Goal: Task Accomplishment & Management: Complete application form

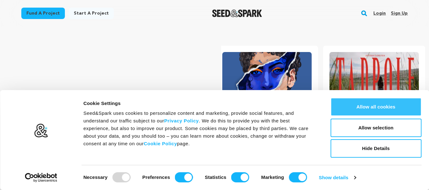
scroll to position [0, 80]
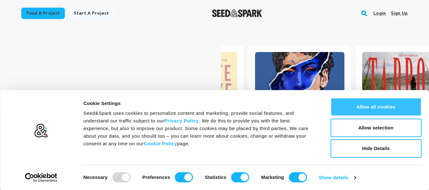
click at [365, 110] on button "Allow all cookies" at bounding box center [375, 107] width 91 height 18
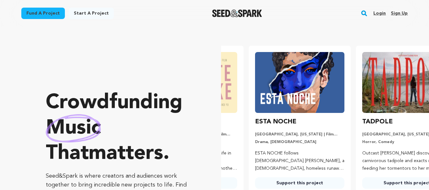
scroll to position [0, 0]
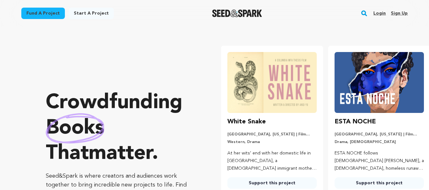
click at [381, 10] on link "Login" at bounding box center [379, 13] width 12 height 10
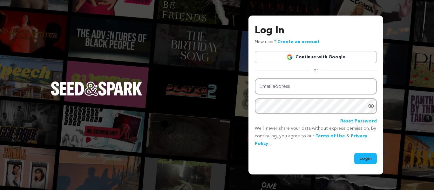
click at [347, 59] on link "Continue with Google" at bounding box center [316, 57] width 122 height 12
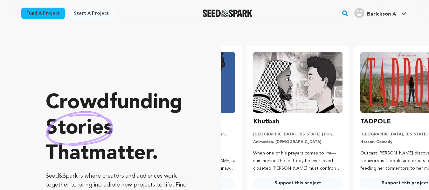
scroll to position [0, 112]
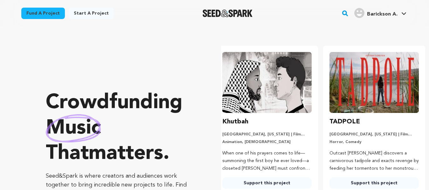
click at [73, 14] on link "Start a project" at bounding box center [91, 13] width 45 height 11
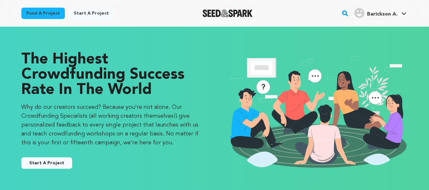
click at [38, 162] on button "Start A Project" at bounding box center [46, 163] width 51 height 11
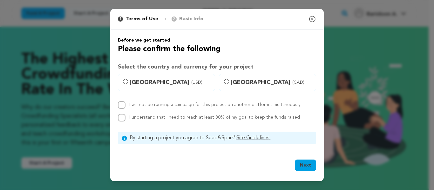
click at [148, 82] on span "[GEOGRAPHIC_DATA] (USD)" at bounding box center [170, 82] width 81 height 9
click at [128, 82] on input "[GEOGRAPHIC_DATA] (USD)" at bounding box center [125, 81] width 5 height 5
radio input "true"
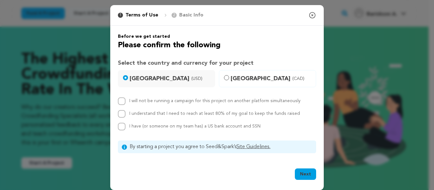
click at [139, 100] on label "I will not be running a campaign for this project on another platform simultane…" at bounding box center [214, 101] width 171 height 4
click at [126, 100] on input "I will not be running a campaign for this project on another platform simultane…" at bounding box center [122, 102] width 8 height 8
checkbox input "true"
click at [138, 112] on label "I understand that I need to reach at least 80% of my goal to keep the funds rai…" at bounding box center [214, 114] width 171 height 4
click at [126, 112] on input "I understand that I need to reach at least 80% of my goal to keep the funds rai…" at bounding box center [122, 114] width 8 height 8
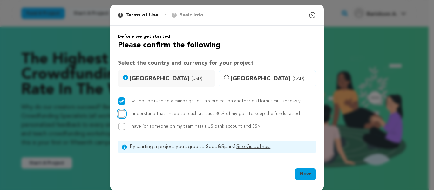
checkbox input "true"
click at [139, 122] on div "I will not be running a campaign for this project on another platform simultane…" at bounding box center [217, 114] width 198 height 33
click at [139, 124] on span "I have (or someone on my team has) a US bank account and SSN" at bounding box center [194, 126] width 131 height 4
click at [126, 124] on input "I have (or someone on my team has) a US bank account and SSN" at bounding box center [122, 127] width 8 height 8
checkbox input "true"
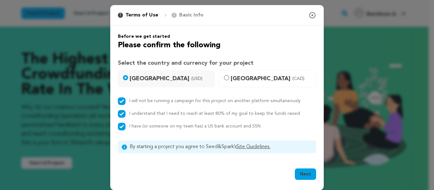
click at [304, 174] on button "Next" at bounding box center [305, 174] width 21 height 11
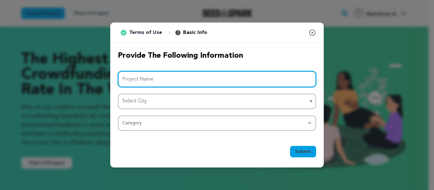
click at [165, 84] on input "Project Name" at bounding box center [217, 79] width 198 height 16
click at [165, 105] on div "Select City Remove item" at bounding box center [215, 101] width 186 height 9
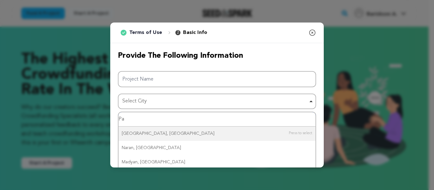
type input "P"
type input "karac"
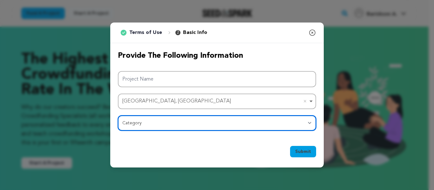
click at [163, 124] on select "Category Film Feature Film Short Series Film Festival Company Music Video VR Ex…" at bounding box center [217, 123] width 198 height 15
